Goal: Use online tool/utility

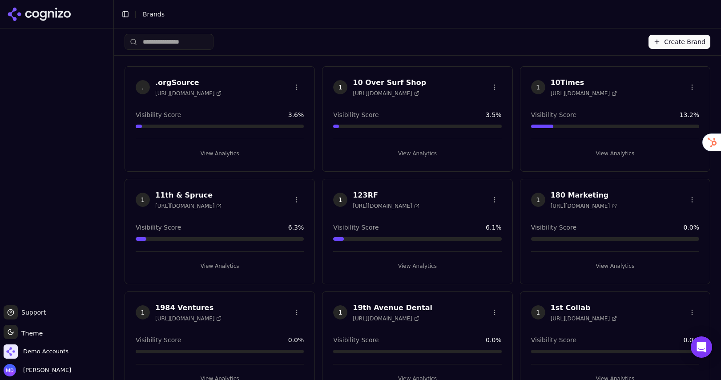
click at [169, 37] on input "search" at bounding box center [169, 42] width 89 height 16
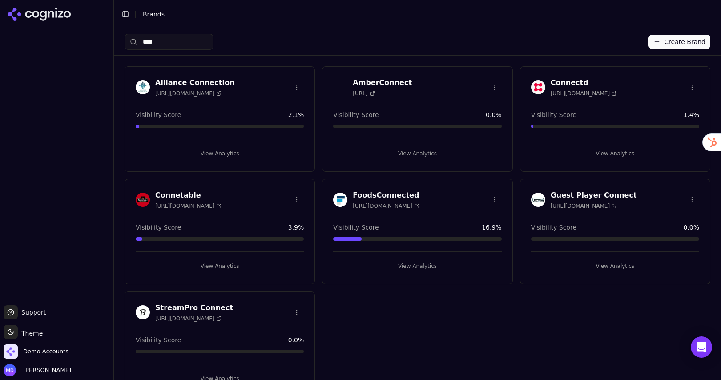
type input "****"
click at [229, 265] on button "View Analytics" at bounding box center [220, 266] width 168 height 14
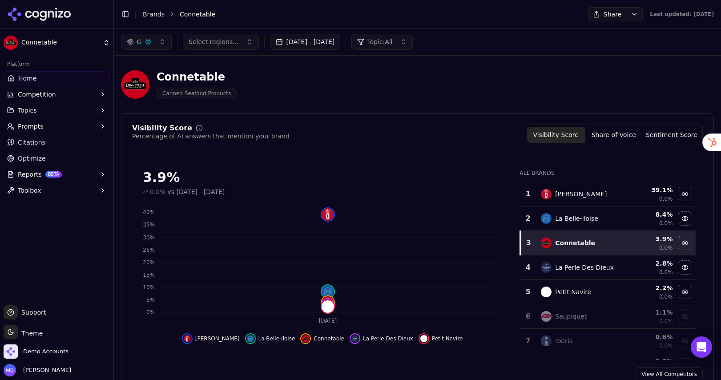
click at [57, 125] on button "Prompts" at bounding box center [57, 126] width 106 height 14
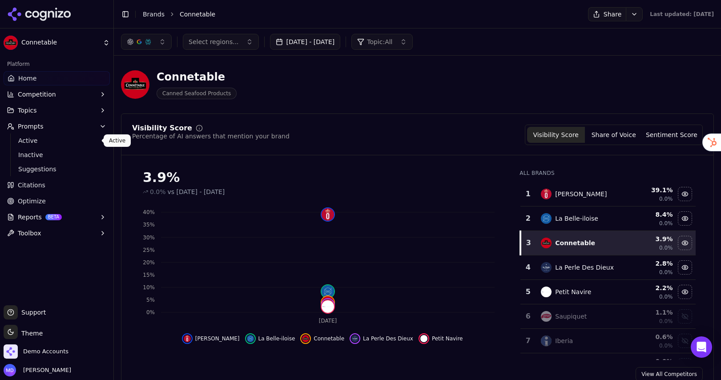
click at [52, 143] on span "Active" at bounding box center [56, 140] width 77 height 9
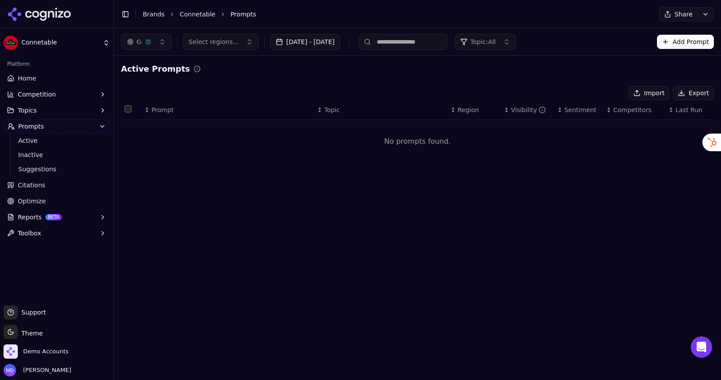
click at [233, 47] on button "Select regions..." at bounding box center [221, 42] width 76 height 16
click at [226, 73] on div "[GEOGRAPHIC_DATA]" at bounding box center [245, 77] width 120 height 14
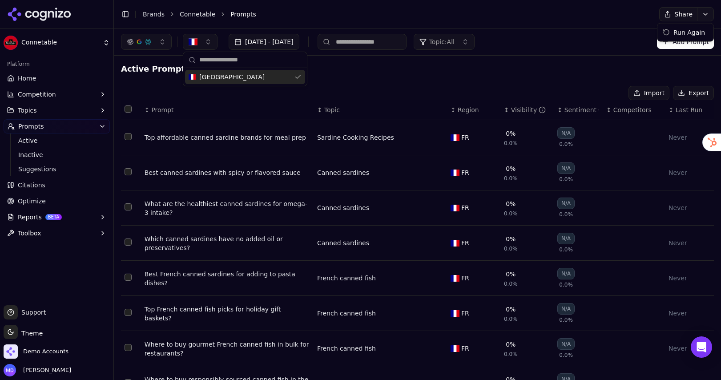
click at [703, 15] on html "Connetable Platform Home Competition Topics Prompts Active Inactive Suggestions…" at bounding box center [360, 190] width 721 height 380
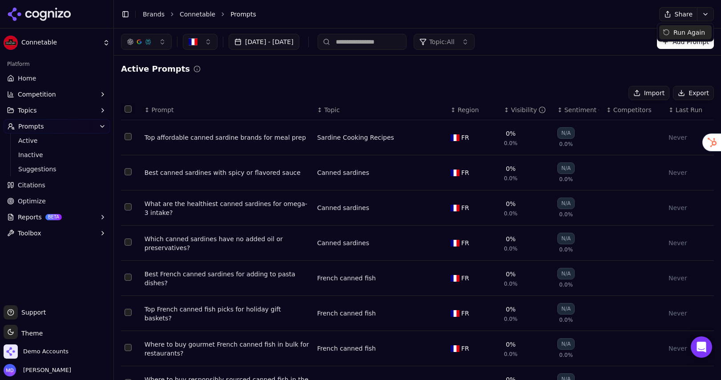
click at [691, 30] on div "Run Again" at bounding box center [685, 32] width 52 height 14
click at [704, 12] on html "Connetable Platform Home Competition Topics Prompts Active Inactive Suggestions…" at bounding box center [360, 190] width 721 height 380
click at [692, 36] on div "Run Again" at bounding box center [685, 32] width 52 height 14
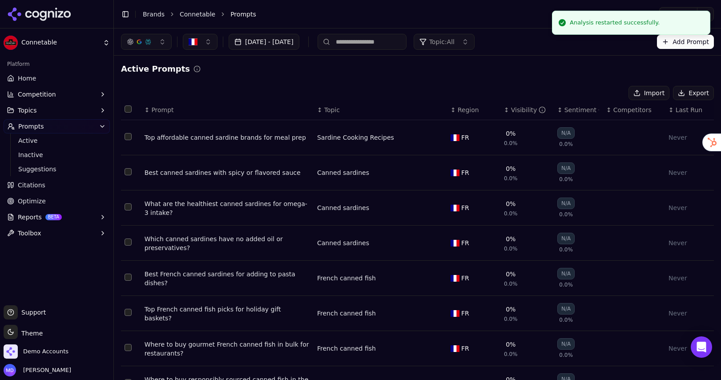
click at [28, 81] on span "Home" at bounding box center [27, 78] width 18 height 9
